Goal: Find specific page/section: Find specific page/section

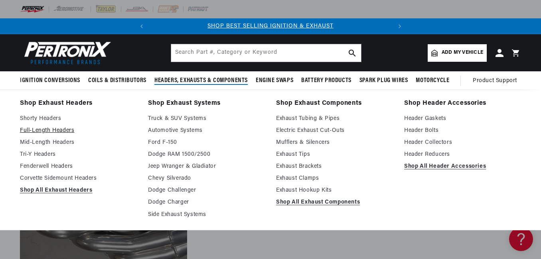
click at [63, 128] on link "Full-Length Headers" at bounding box center [78, 131] width 117 height 10
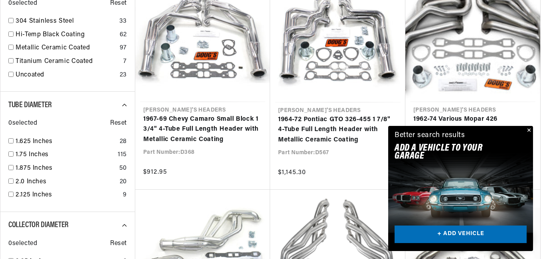
scroll to position [638, 0]
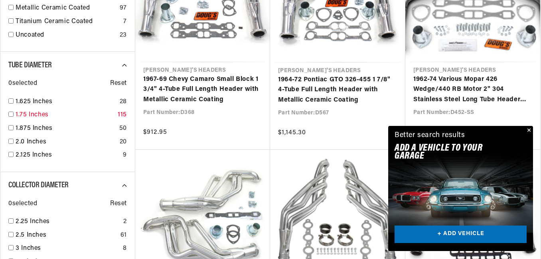
click at [10, 113] on input "checkbox" at bounding box center [10, 114] width 5 height 5
checkbox input "true"
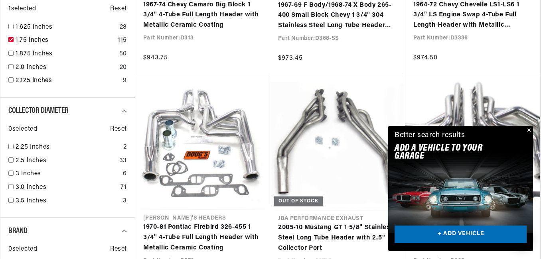
scroll to position [718, 0]
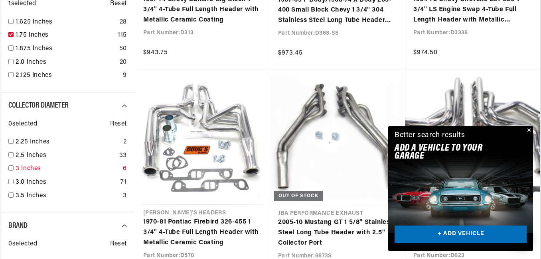
click at [10, 168] on input "checkbox" at bounding box center [10, 168] width 5 height 5
checkbox input "true"
